Goal: Go to known website: Access a specific website the user already knows

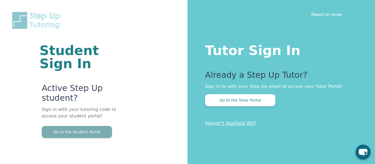
click at [93, 129] on button "Go to the Student Portal" at bounding box center [77, 132] width 70 height 12
click at [77, 133] on button "Go to the Student Portal" at bounding box center [77, 132] width 70 height 12
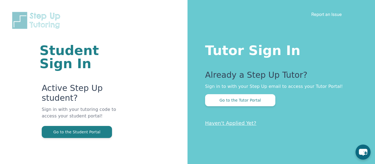
click at [82, 125] on p "Sign in with your tutoring code to access your student portal!" at bounding box center [82, 116] width 80 height 20
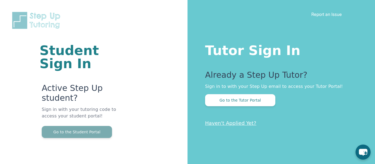
click at [80, 133] on button "Go to the Student Portal" at bounding box center [77, 132] width 70 height 12
click at [101, 127] on button "Go to the Student Portal" at bounding box center [77, 132] width 70 height 12
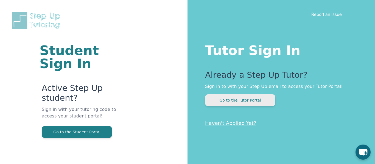
click at [242, 101] on button "Go to the Tutor Portal" at bounding box center [240, 100] width 70 height 12
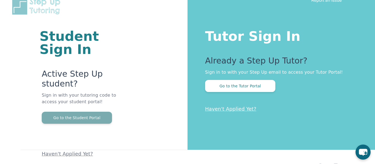
scroll to position [33, 0]
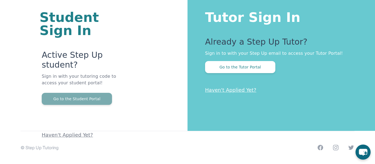
click at [67, 101] on button "Go to the Student Portal" at bounding box center [77, 99] width 70 height 12
